Goal: Find specific page/section: Find specific page/section

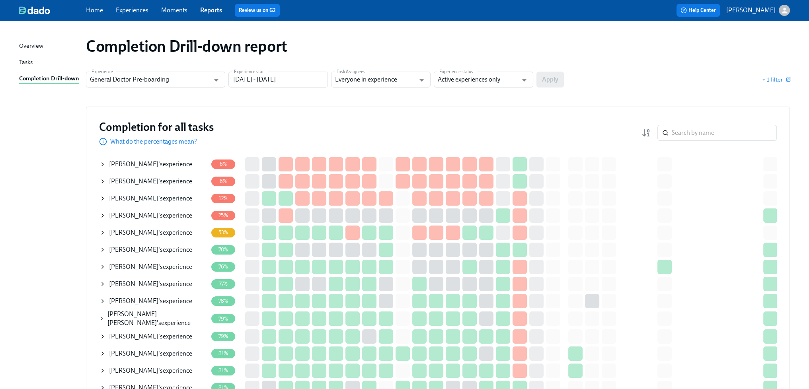
click at [394, 121] on div "Completion for all tasks What do the percentages mean? ​" at bounding box center [438, 133] width 678 height 26
click at [353, 114] on div "Completion for all tasks What do the percentages mean? ​ Completion for all tas…" at bounding box center [438, 344] width 704 height 474
click at [136, 10] on link "Experiences" at bounding box center [132, 10] width 33 height 8
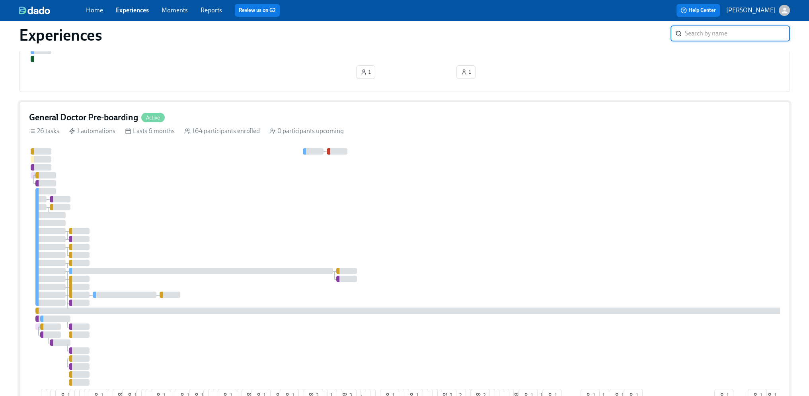
scroll to position [140, 0]
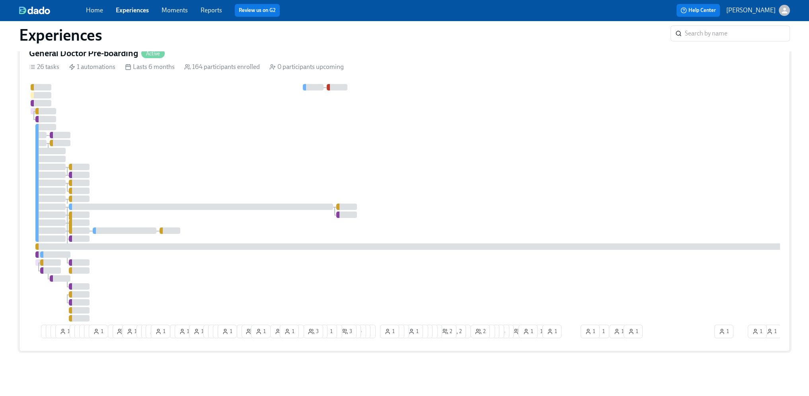
click at [477, 156] on div at bounding box center [480, 202] width 902 height 237
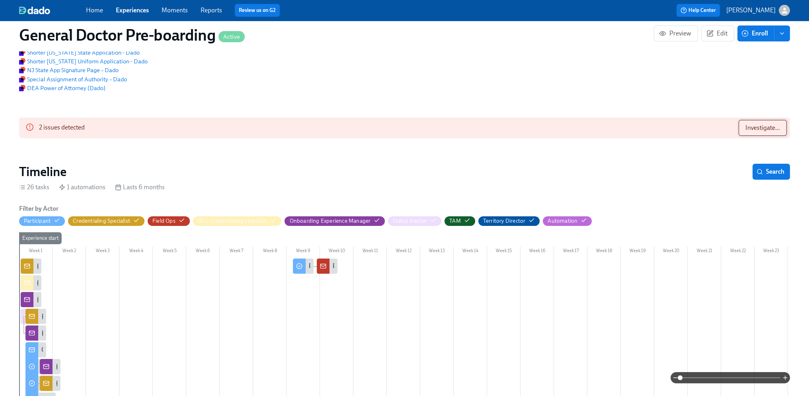
click at [776, 132] on span "Investigate..." at bounding box center [762, 128] width 35 height 8
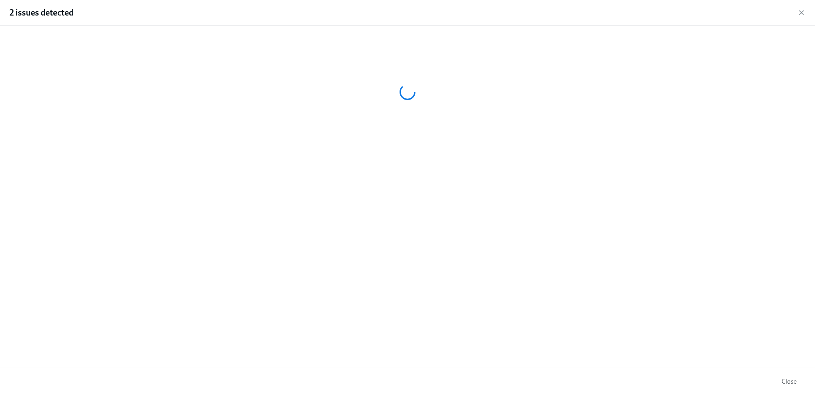
scroll to position [0, 21228]
